Goal: Navigation & Orientation: Find specific page/section

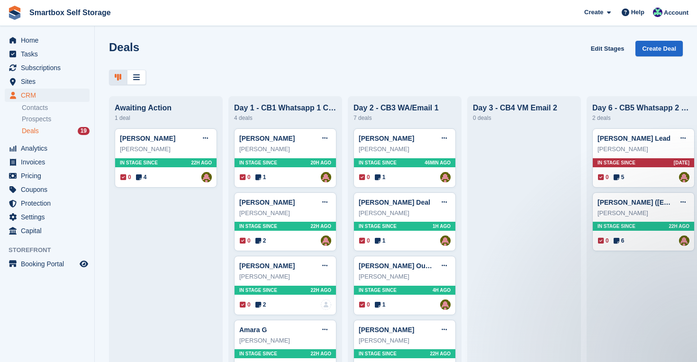
scroll to position [34, 0]
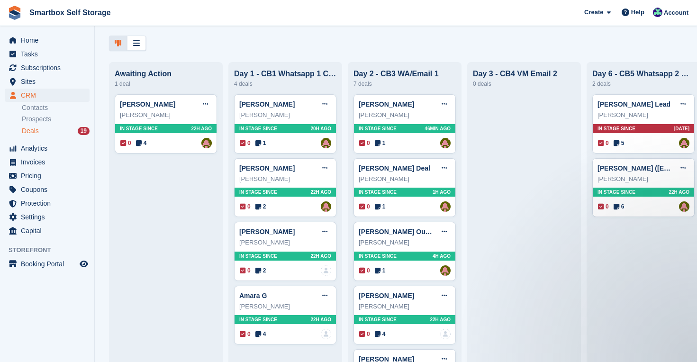
click at [34, 33] on div "Home Tasks Subscriptions Subscriptions Subscriptions Contracts Price increases …" at bounding box center [47, 134] width 94 height 208
click at [32, 41] on span "Home" at bounding box center [49, 40] width 57 height 13
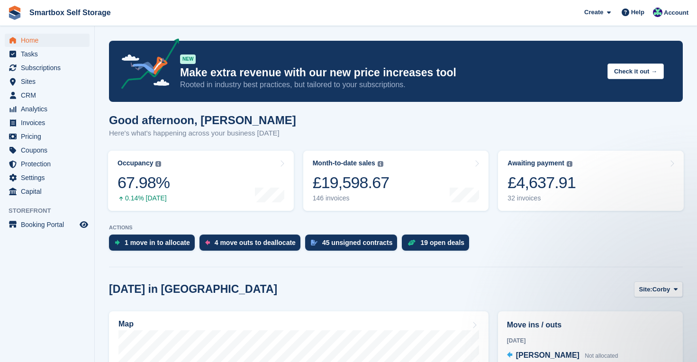
click at [32, 37] on span "Home" at bounding box center [49, 40] width 57 height 13
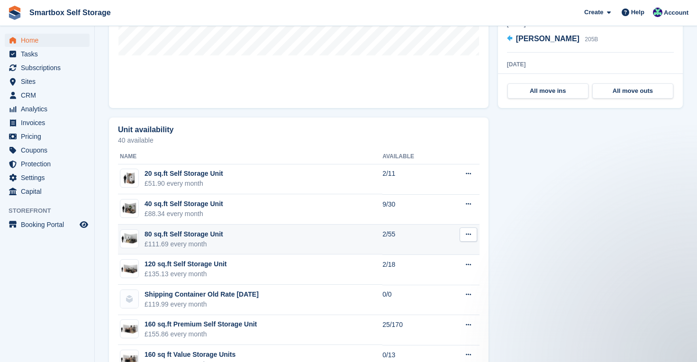
scroll to position [454, 0]
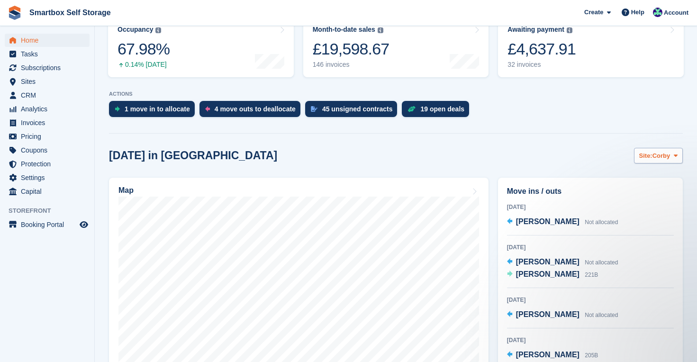
click at [641, 157] on span "Site:" at bounding box center [645, 155] width 13 height 9
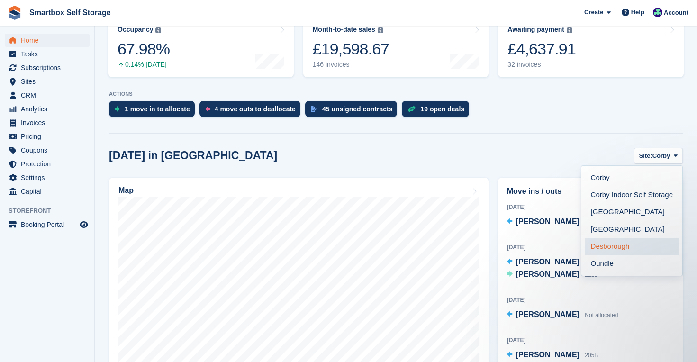
click at [620, 243] on link "Desborough" at bounding box center [631, 246] width 93 height 17
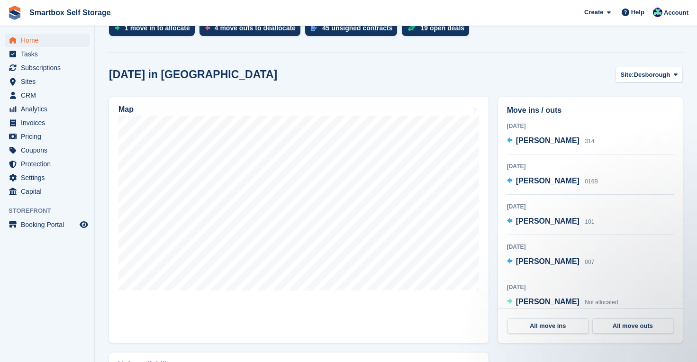
scroll to position [212, 0]
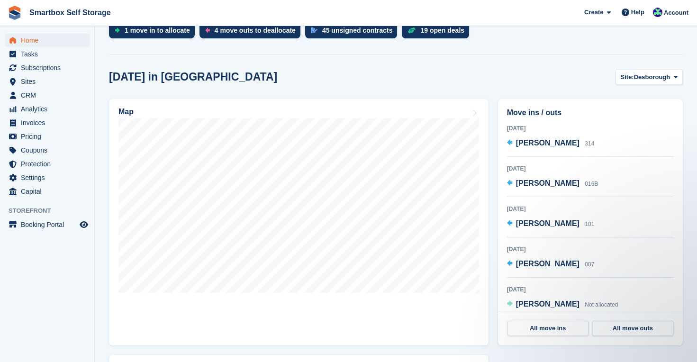
click at [29, 40] on span "Home" at bounding box center [49, 40] width 57 height 13
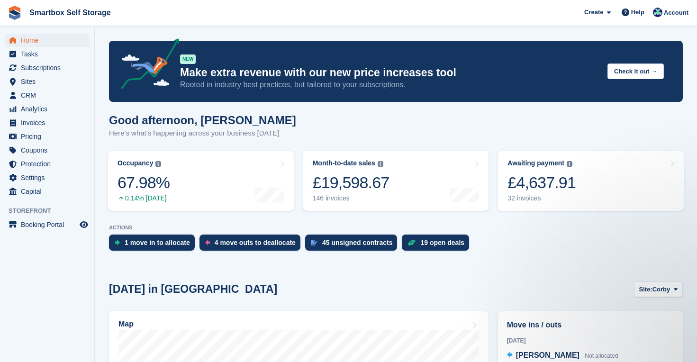
scroll to position [0, 0]
click at [27, 39] on span "Home" at bounding box center [49, 40] width 57 height 13
